Goal: Navigation & Orientation: Go to known website

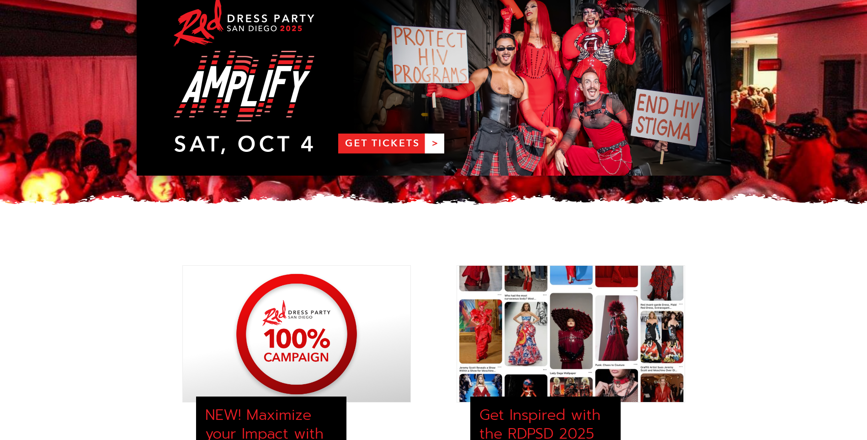
scroll to position [91, 0]
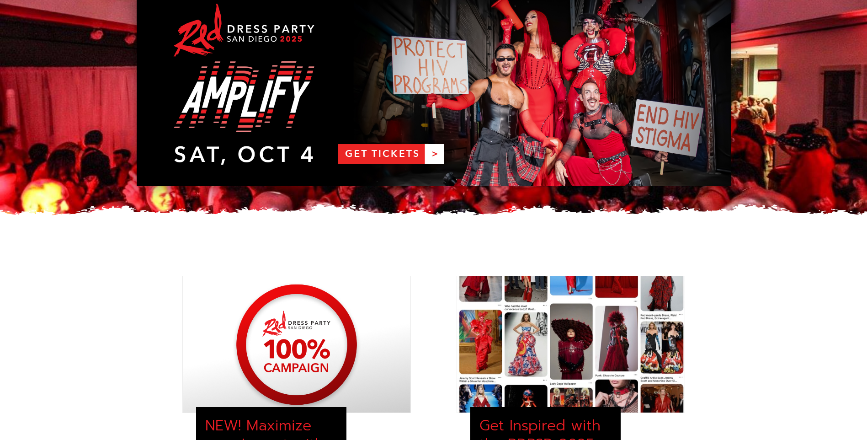
click at [392, 156] on link "RDPSD 2025 Banner" at bounding box center [434, 87] width 594 height 197
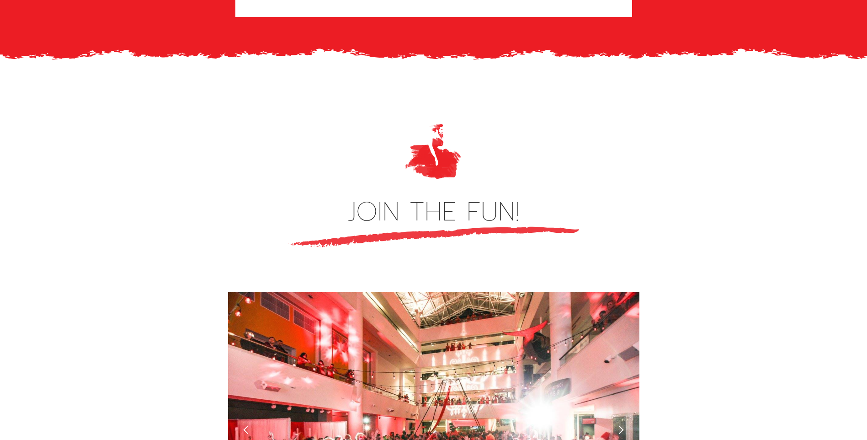
scroll to position [2560, 0]
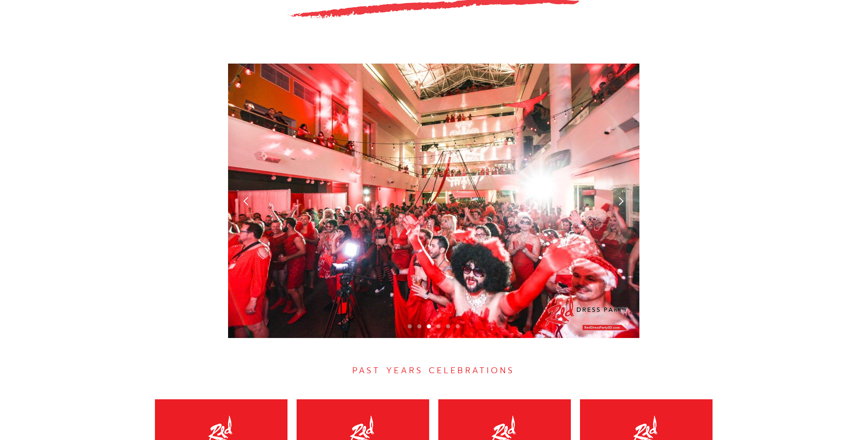
click at [249, 196] on div "previous slide" at bounding box center [246, 201] width 10 height 10
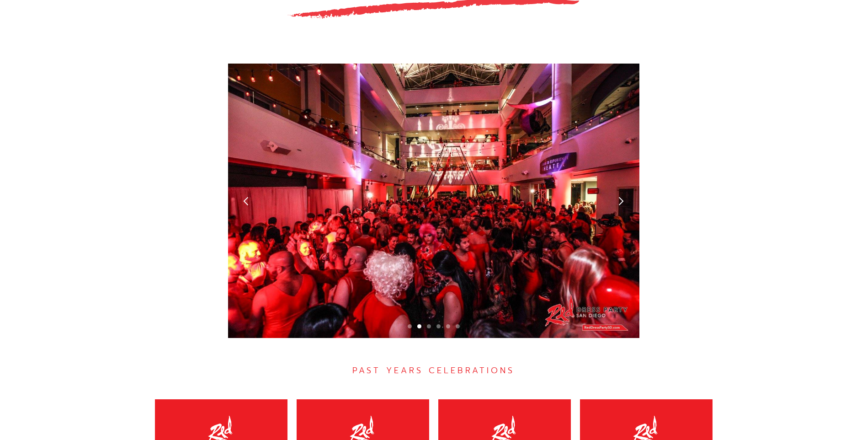
click at [249, 196] on div "previous slide" at bounding box center [246, 201] width 10 height 10
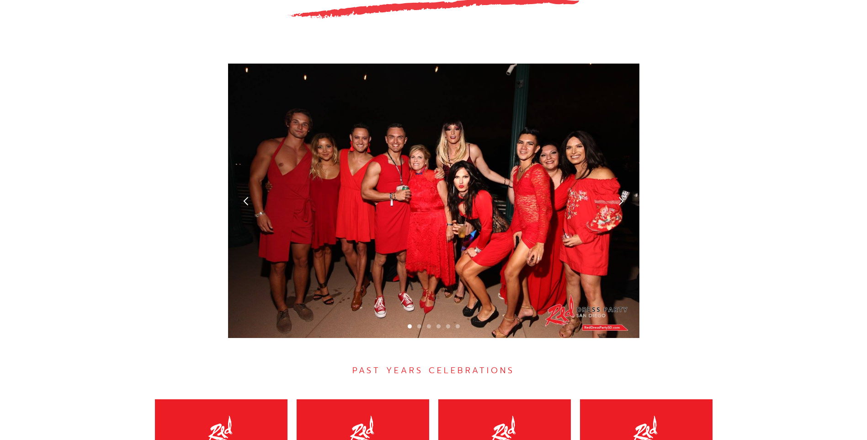
click at [621, 196] on div "next slide" at bounding box center [621, 201] width 10 height 10
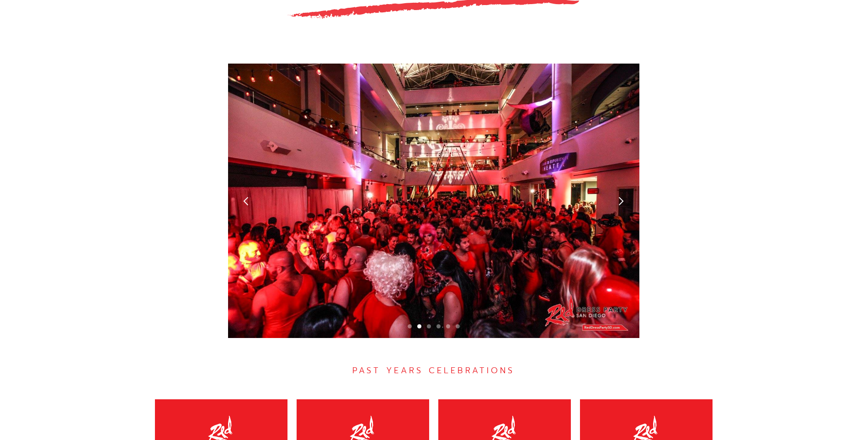
click at [621, 196] on div "next slide" at bounding box center [621, 201] width 10 height 10
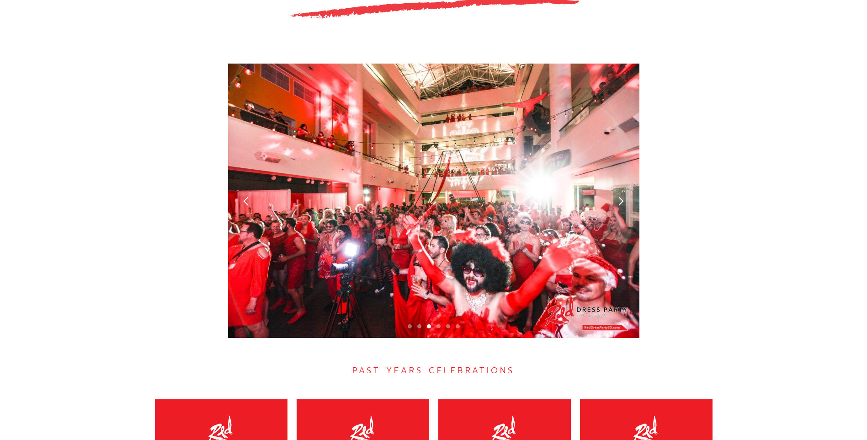
click at [621, 196] on div "next slide" at bounding box center [621, 201] width 10 height 10
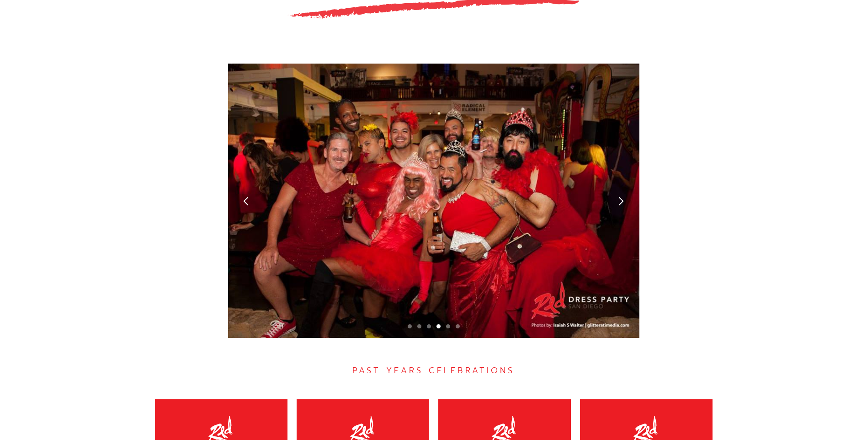
click at [621, 196] on div "next slide" at bounding box center [621, 201] width 10 height 10
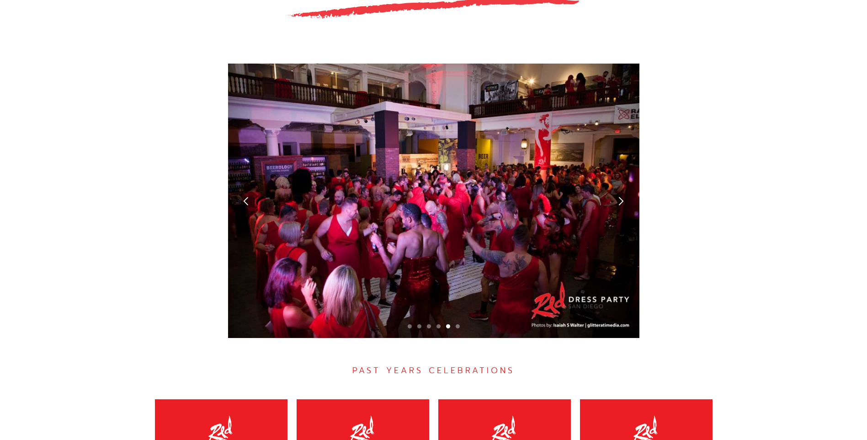
click at [621, 196] on div "next slide" at bounding box center [621, 201] width 10 height 10
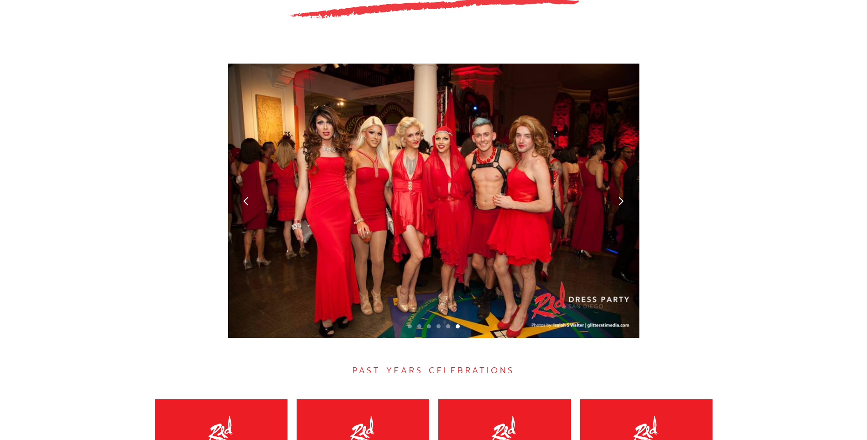
click at [621, 196] on div "next slide" at bounding box center [621, 201] width 10 height 10
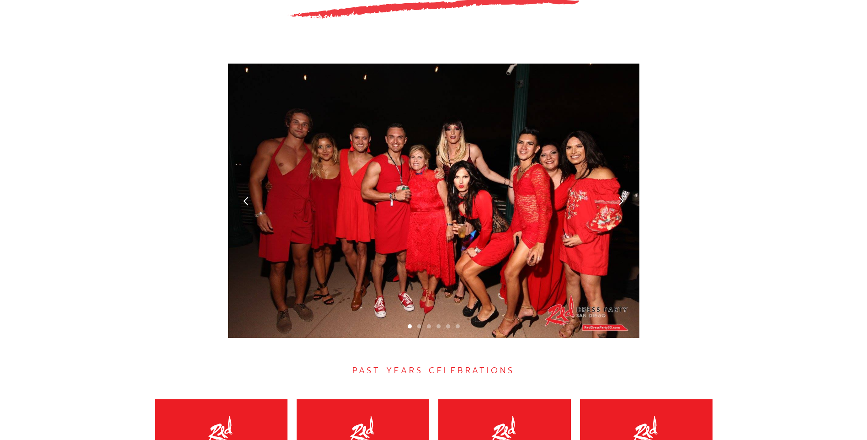
click at [621, 196] on div "next slide" at bounding box center [621, 201] width 10 height 10
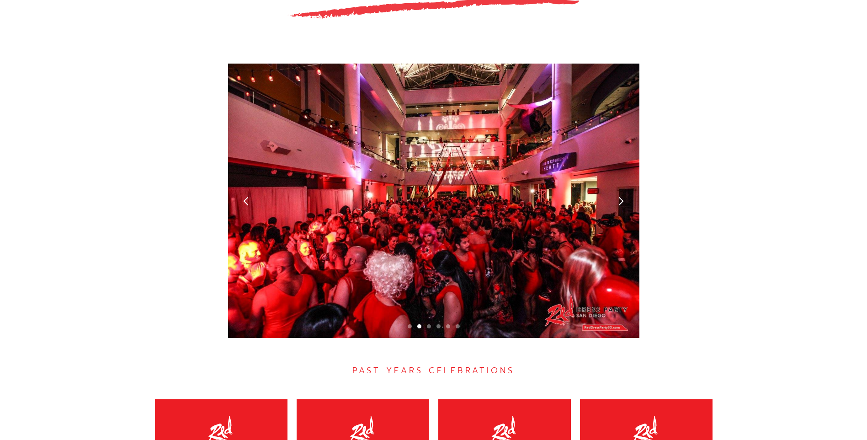
click at [621, 196] on div "next slide" at bounding box center [621, 201] width 10 height 10
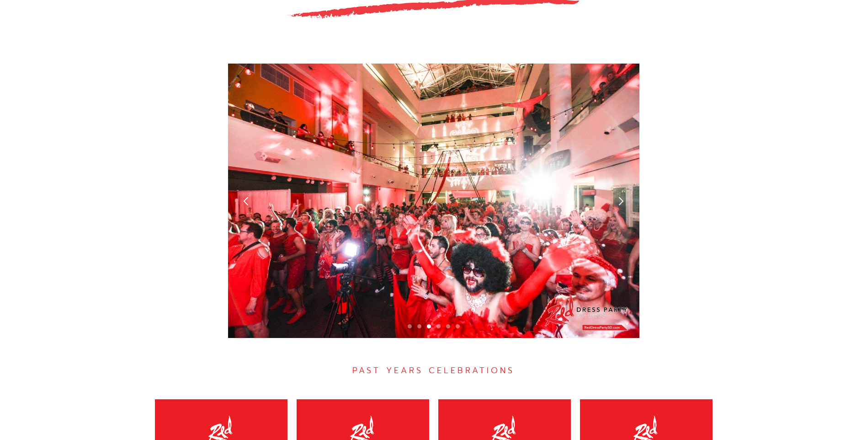
click at [621, 196] on div "next slide" at bounding box center [621, 201] width 10 height 10
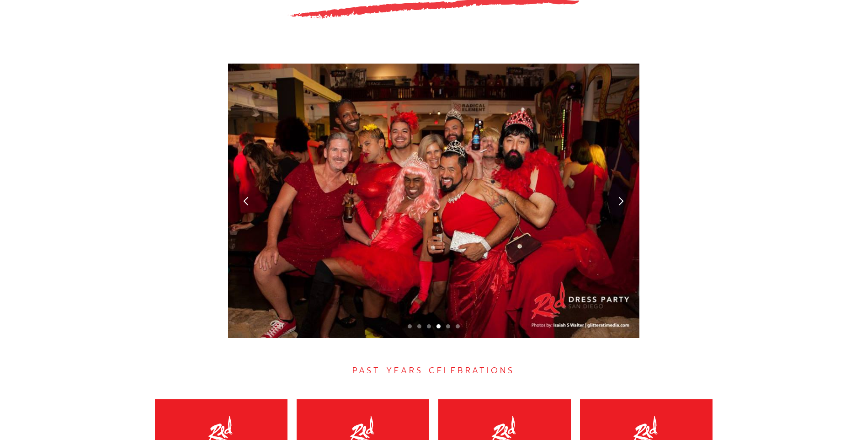
click at [621, 196] on div "next slide" at bounding box center [621, 201] width 10 height 10
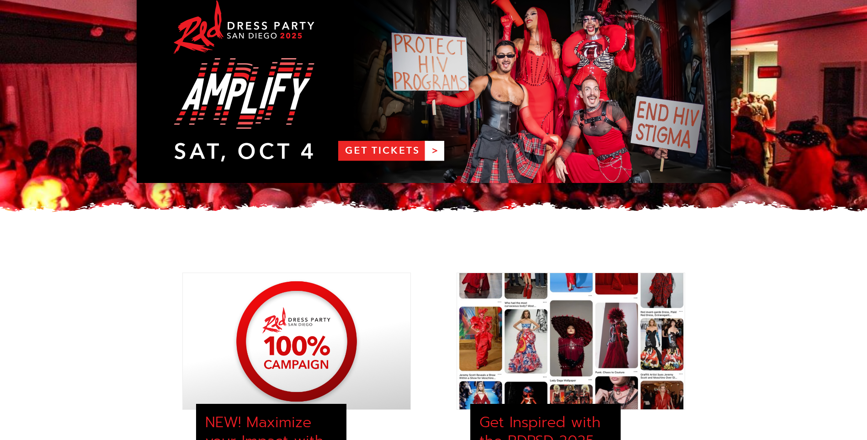
scroll to position [0, 0]
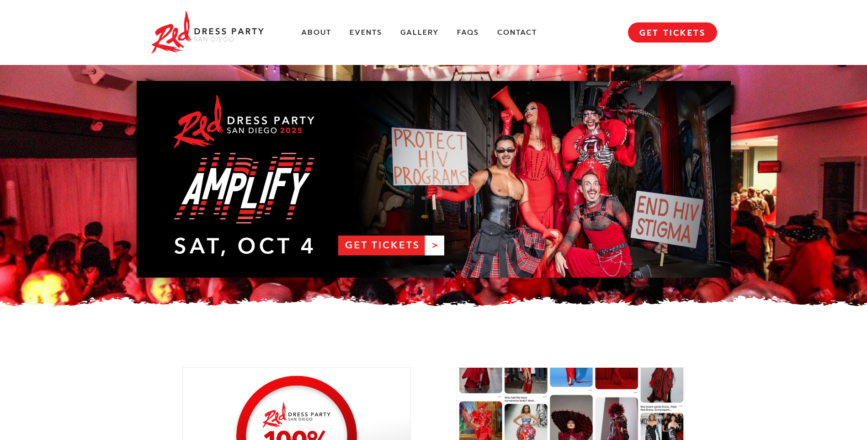
click at [387, 247] on link "RDPSD 2025 Banner" at bounding box center [434, 179] width 594 height 197
